Goal: Information Seeking & Learning: Learn about a topic

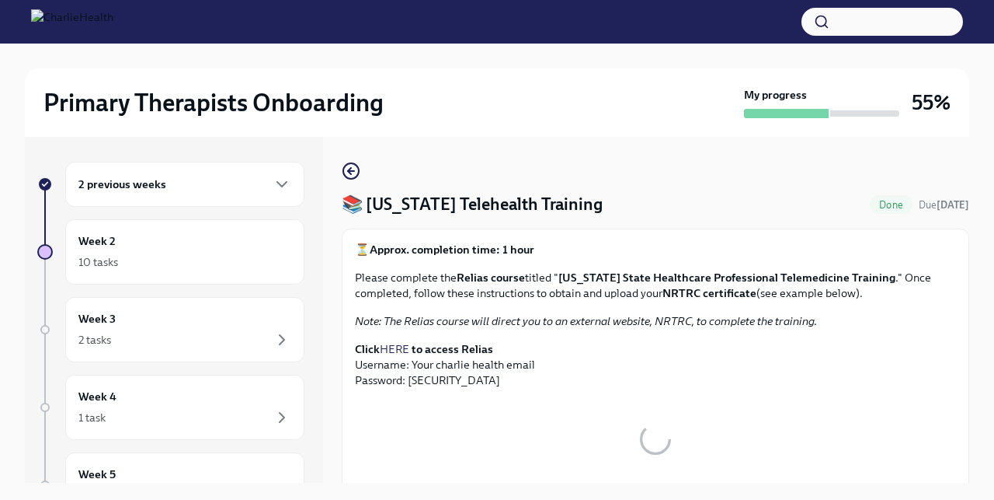
scroll to position [26, 0]
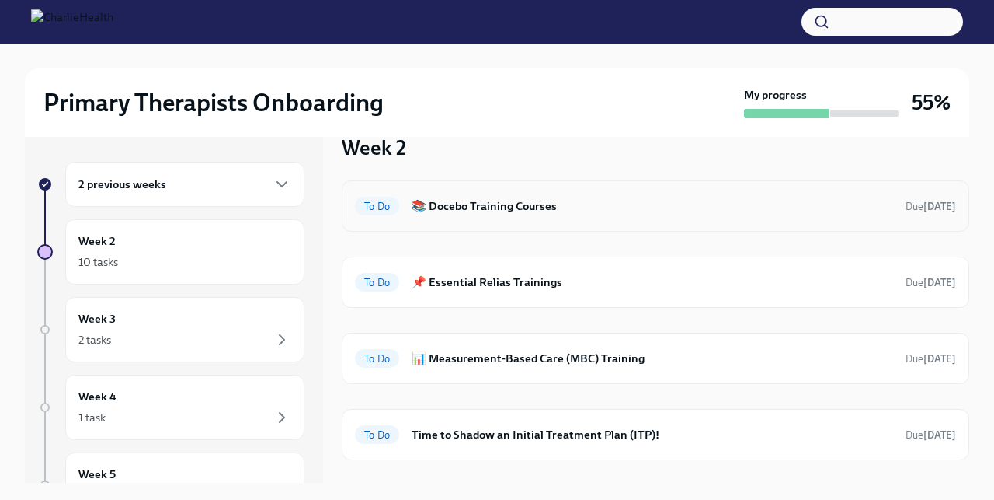
scroll to position [54, 0]
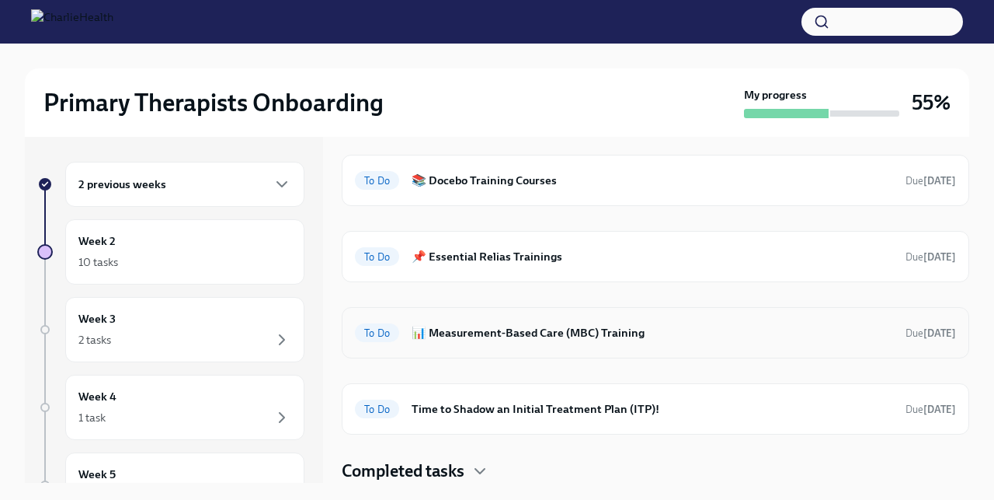
click at [510, 329] on h6 "📊 Measurement-Based Care (MBC) Training" at bounding box center [653, 332] width 482 height 17
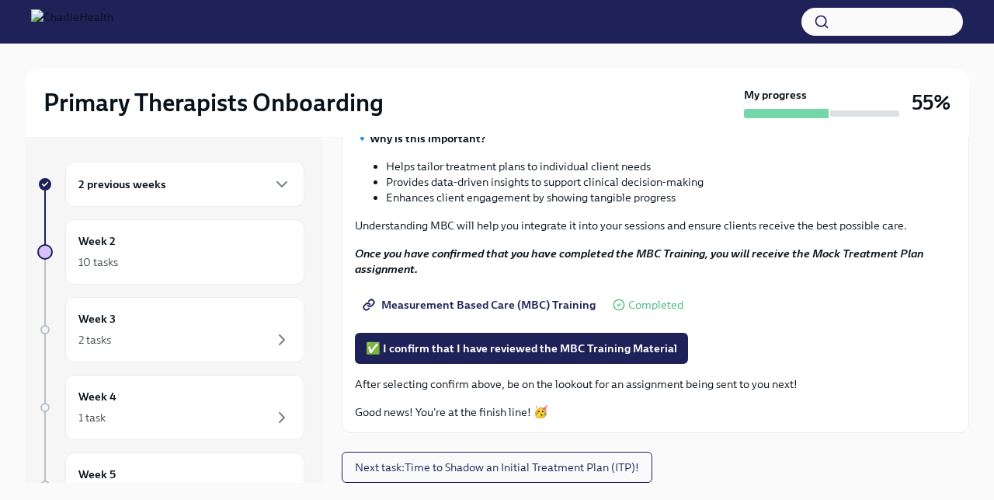
scroll to position [12, 0]
